Goal: Transaction & Acquisition: Purchase product/service

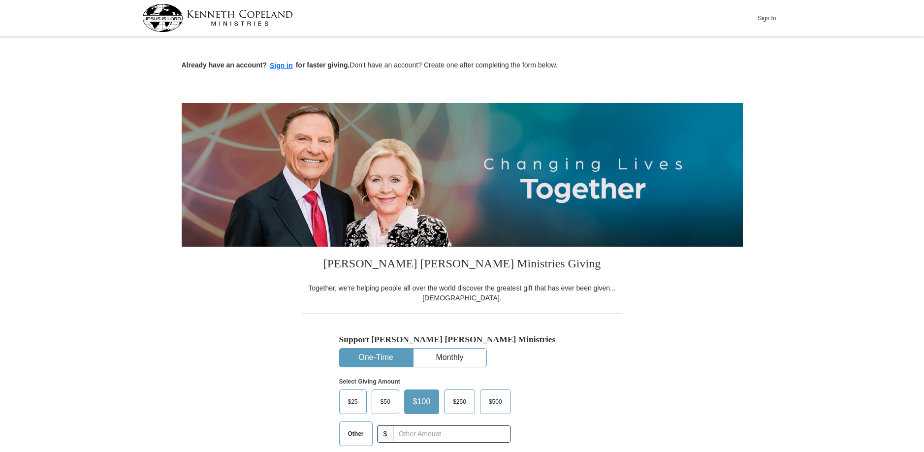
click at [349, 435] on span "Other" at bounding box center [356, 433] width 26 height 15
click at [0, 0] on input "Other" at bounding box center [0, 0] width 0 height 0
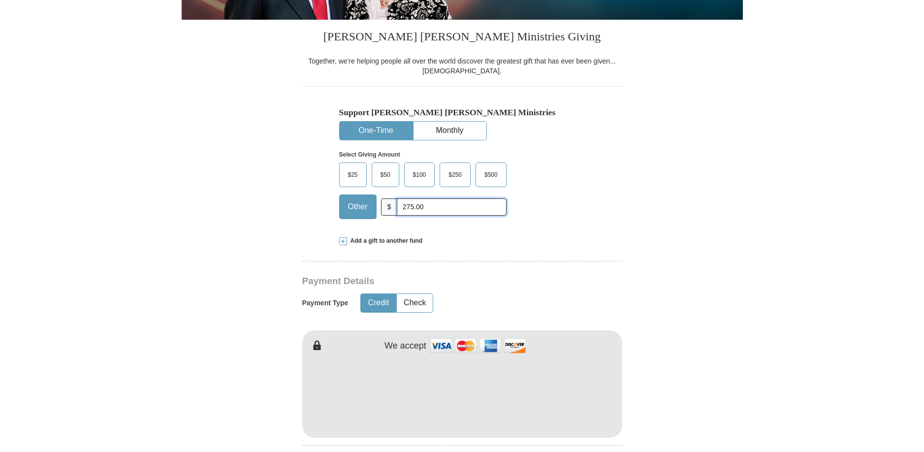
scroll to position [251, 0]
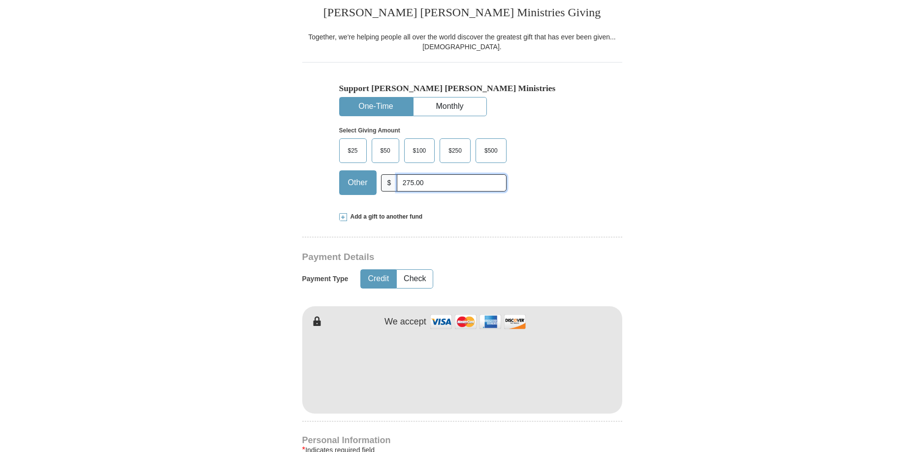
type input "275.00"
click at [375, 276] on button "Credit" at bounding box center [378, 279] width 35 height 18
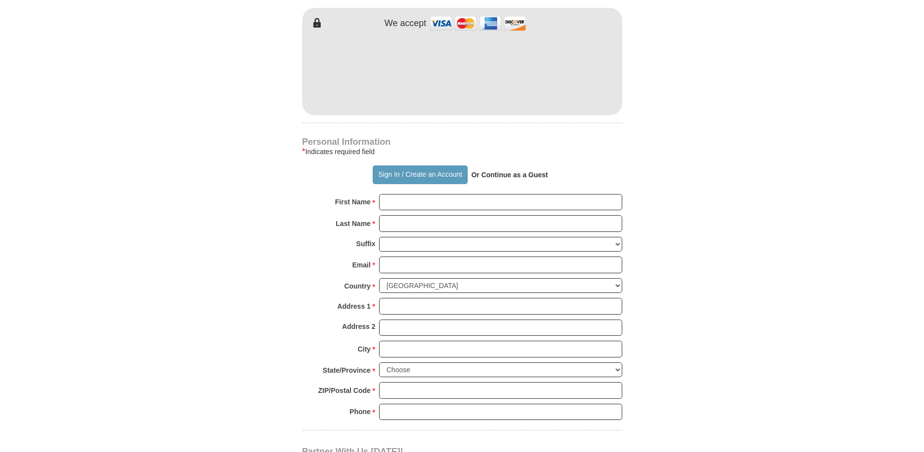
scroll to position [553, 0]
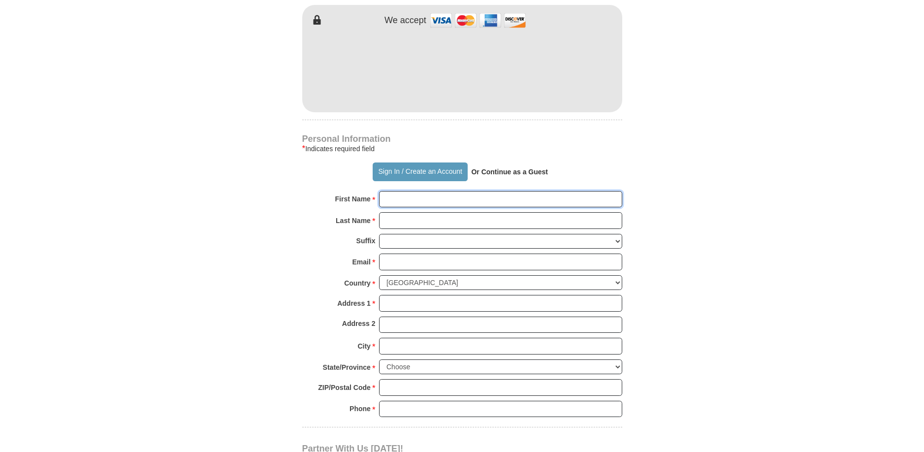
click at [390, 197] on input "First Name *" at bounding box center [500, 199] width 243 height 17
type input "[PERSON_NAME] and"
type input "[PERSON_NAME]"
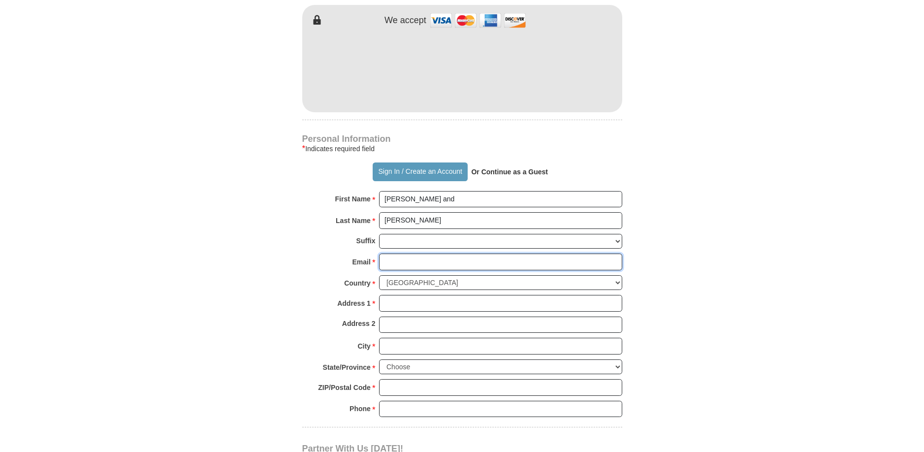
type input "[EMAIL_ADDRESS][DOMAIN_NAME]"
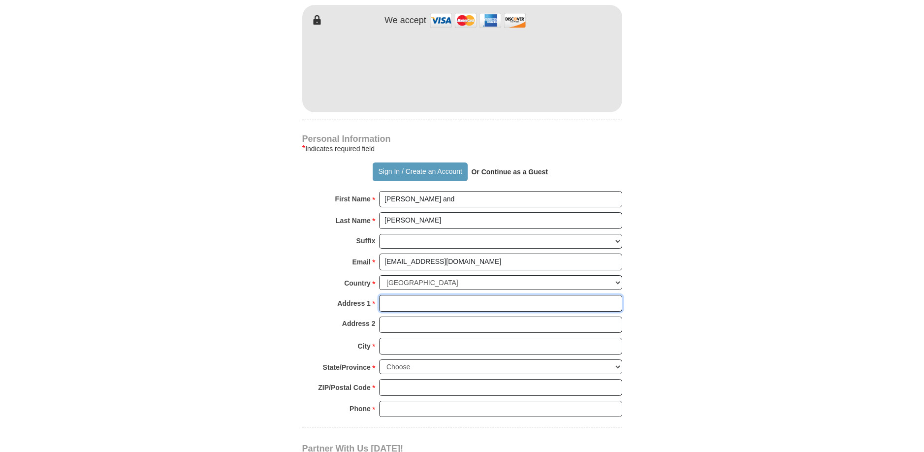
type input "[STREET_ADDRESS]"
type input "[GEOGRAPHIC_DATA]"
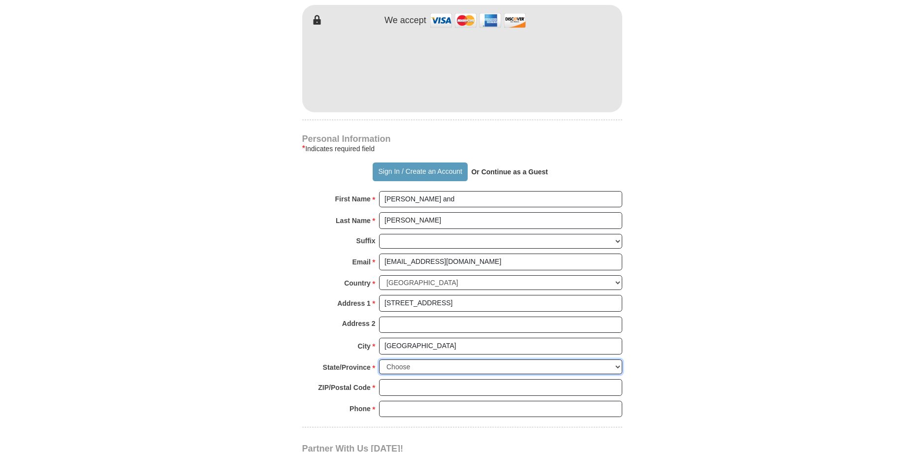
select select "CA"
type input "95619-9452"
type input "5304174970"
type input "[PERSON_NAME] and [PERSON_NAME]"
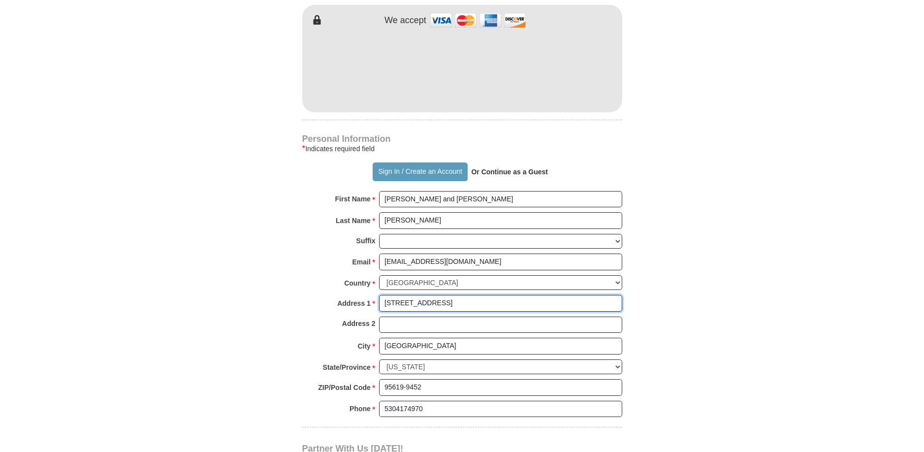
drag, startPoint x: 455, startPoint y: 302, endPoint x: 498, endPoint y: 299, distance: 43.9
click at [498, 299] on input "[STREET_ADDRESS]" at bounding box center [500, 303] width 243 height 17
type input "[STREET_ADDRESS]"
click at [740, 349] on form "Already have an account? Sign in for faster giving. Don't have an account? Crea…" at bounding box center [462, 91] width 561 height 1208
click at [389, 324] on input "Address 2" at bounding box center [500, 325] width 243 height 17
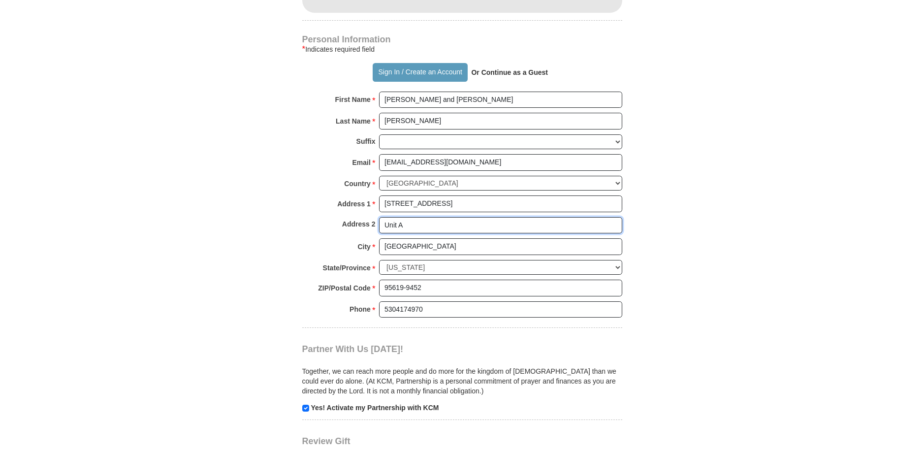
scroll to position [653, 0]
type input "Unit A"
click at [306, 404] on input "checkbox" at bounding box center [305, 407] width 7 height 7
checkbox input "false"
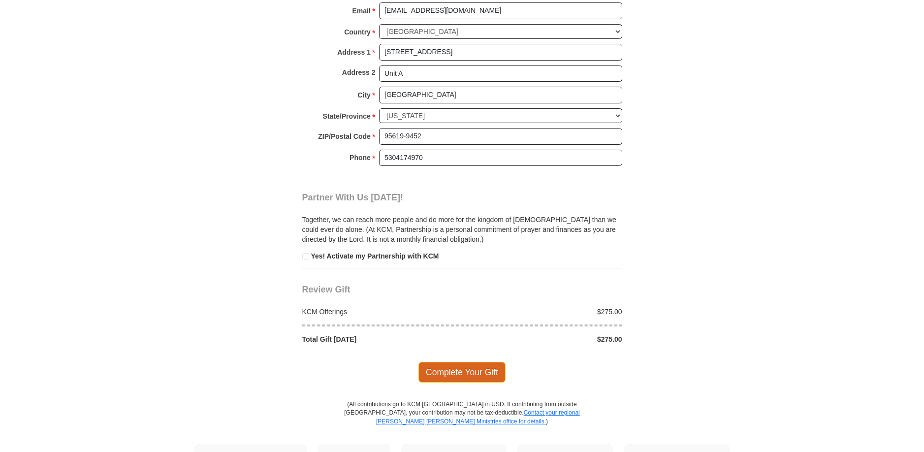
click at [466, 366] on span "Complete Your Gift" at bounding box center [462, 372] width 87 height 21
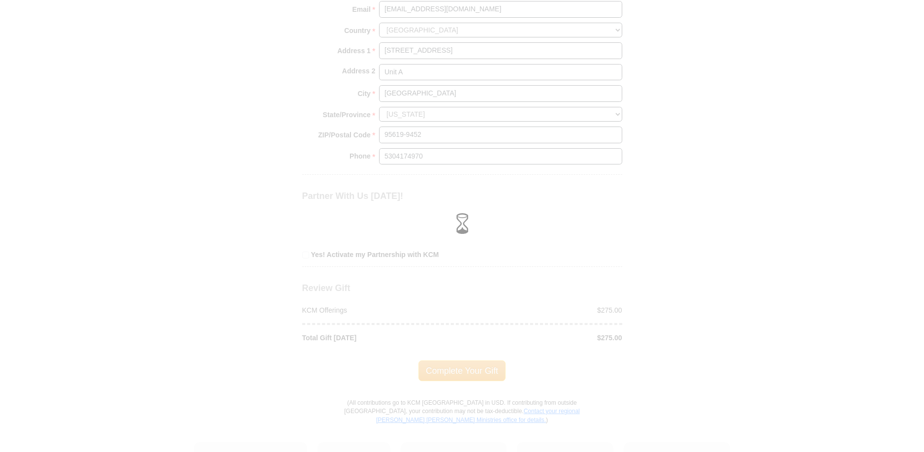
scroll to position [854, 0]
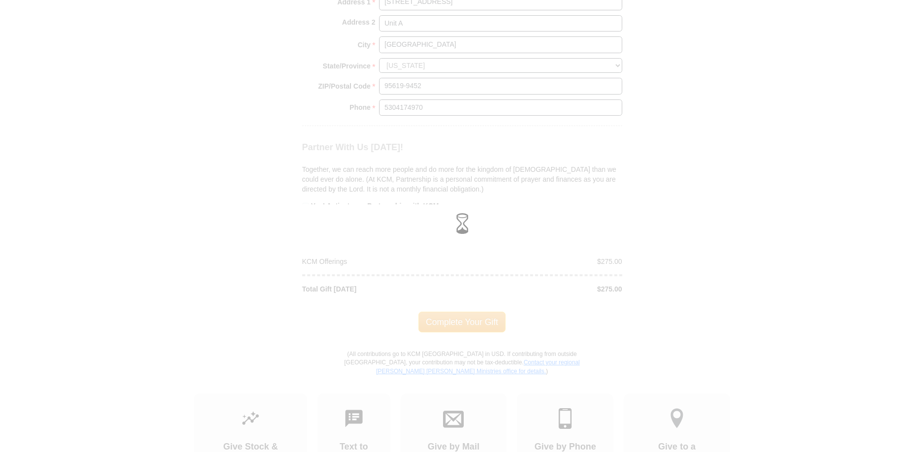
click at [450, 317] on div at bounding box center [462, 226] width 924 height 452
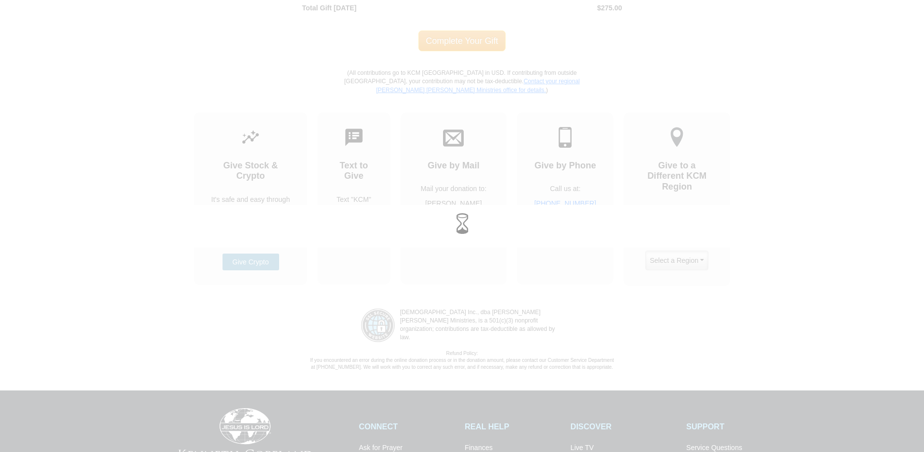
scroll to position [1055, 0]
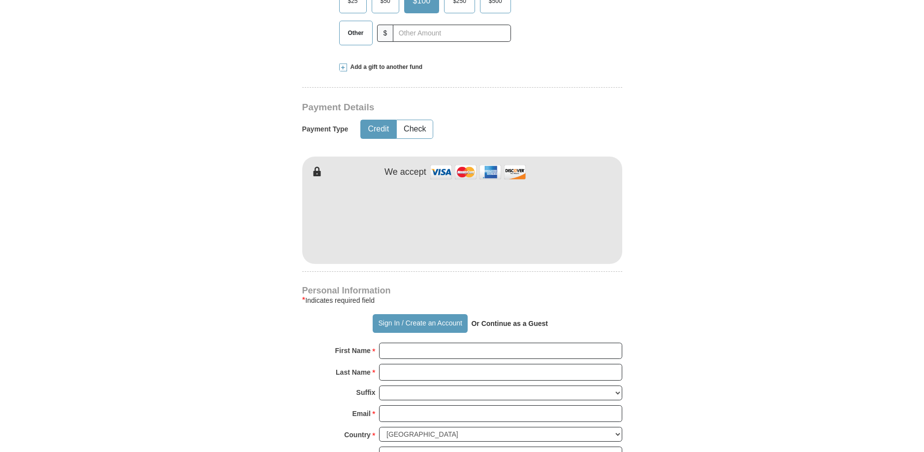
scroll to position [502, 0]
